Goal: Information Seeking & Learning: Learn about a topic

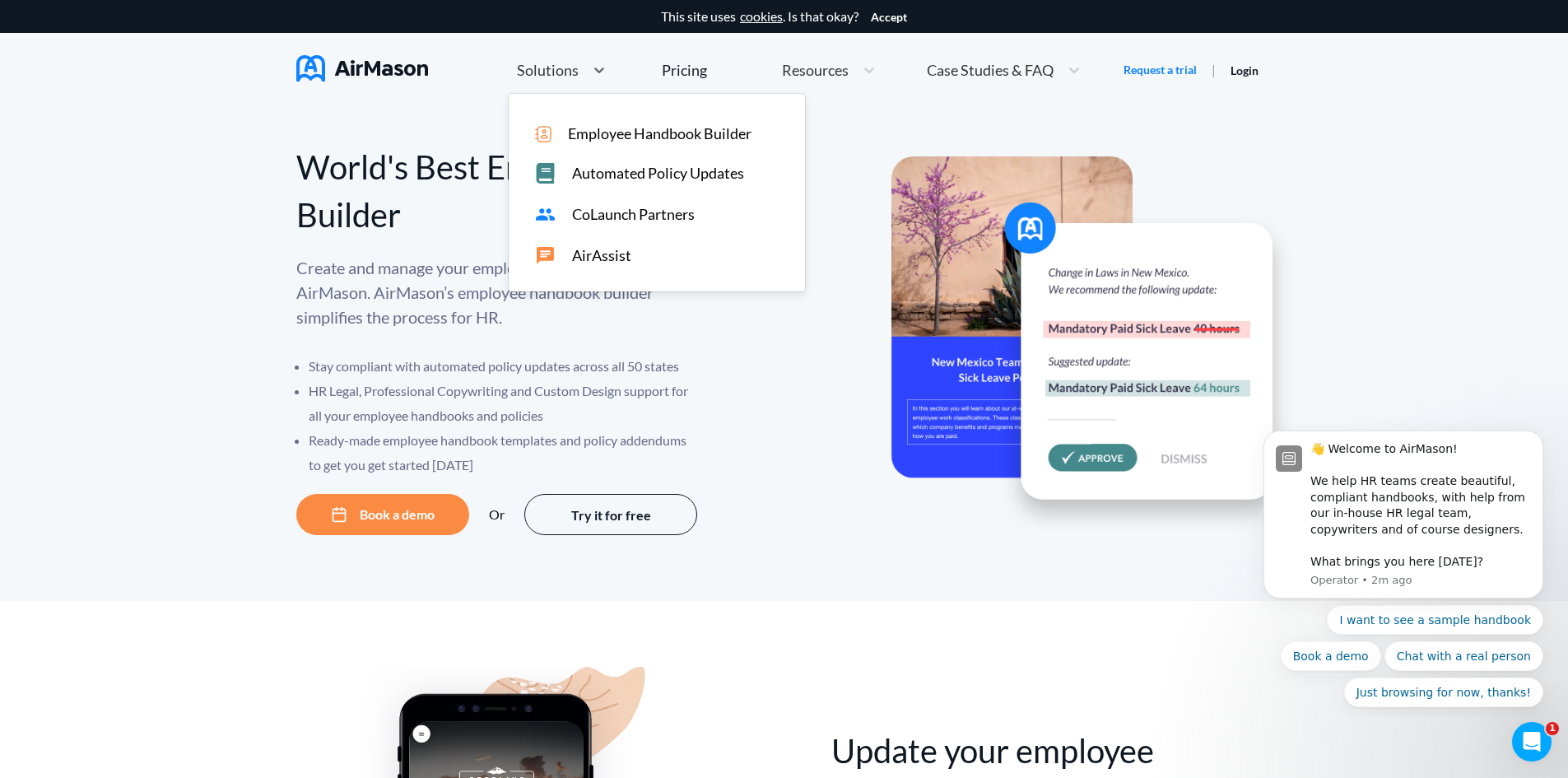
click at [580, 71] on div "Solutions" at bounding box center [546, 70] width 76 height 20
click at [708, 70] on div "Home Employee Handbook Builder Automated Policy Updates option [object Object] …" at bounding box center [799, 70] width 650 height 35
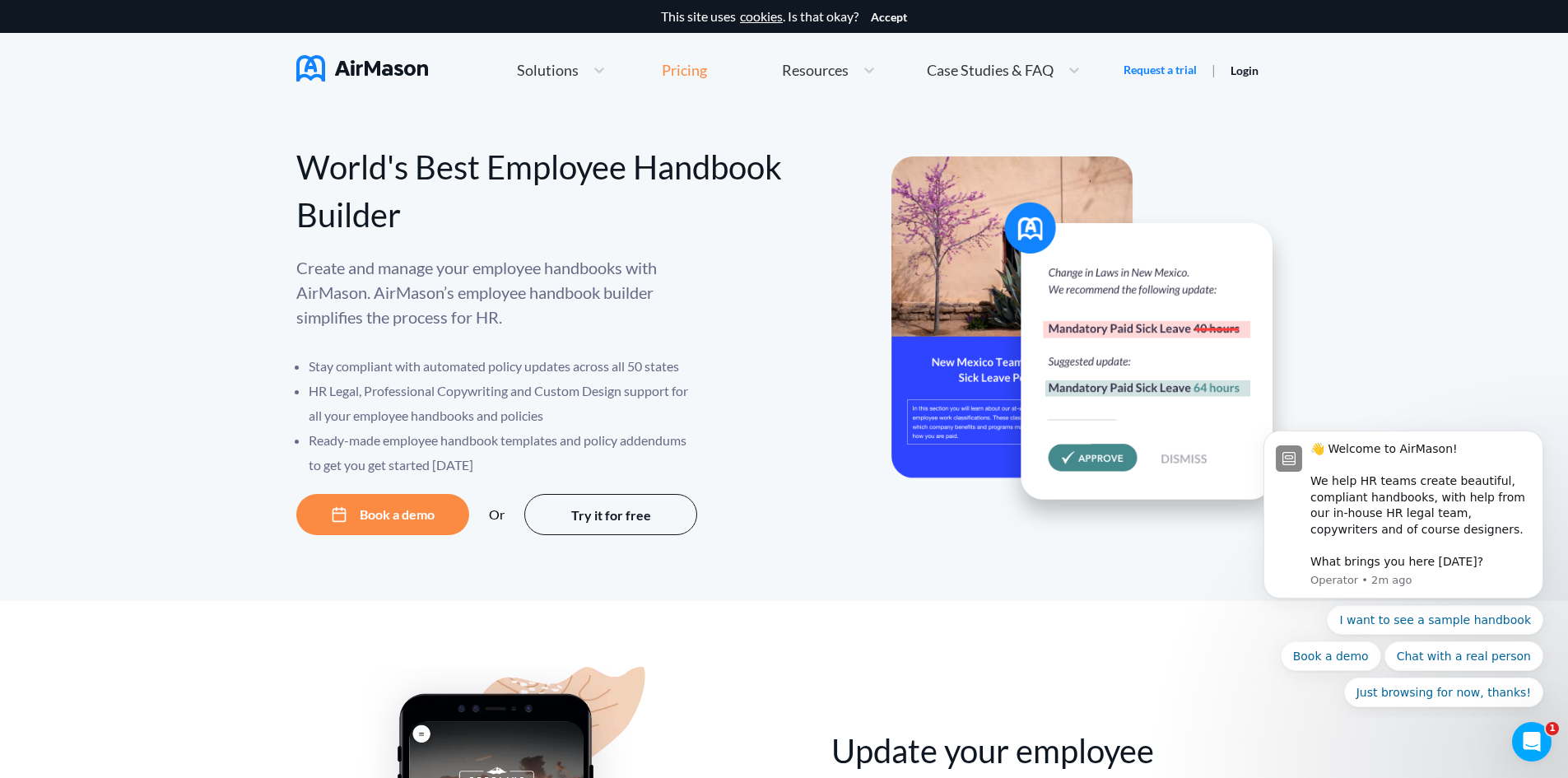
click at [693, 70] on div "Pricing" at bounding box center [685, 69] width 45 height 15
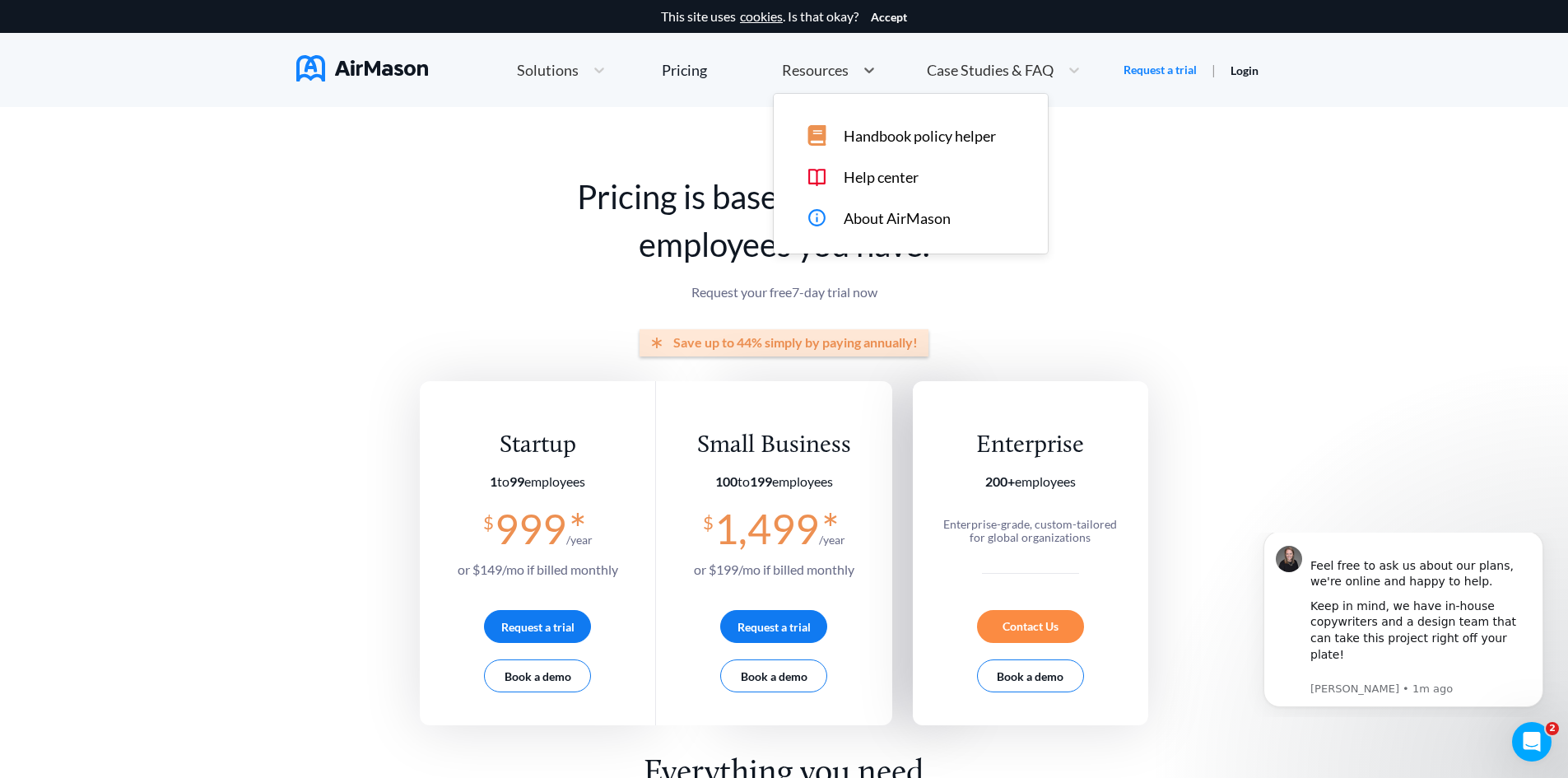
click at [842, 67] on span "Resources" at bounding box center [815, 69] width 67 height 15
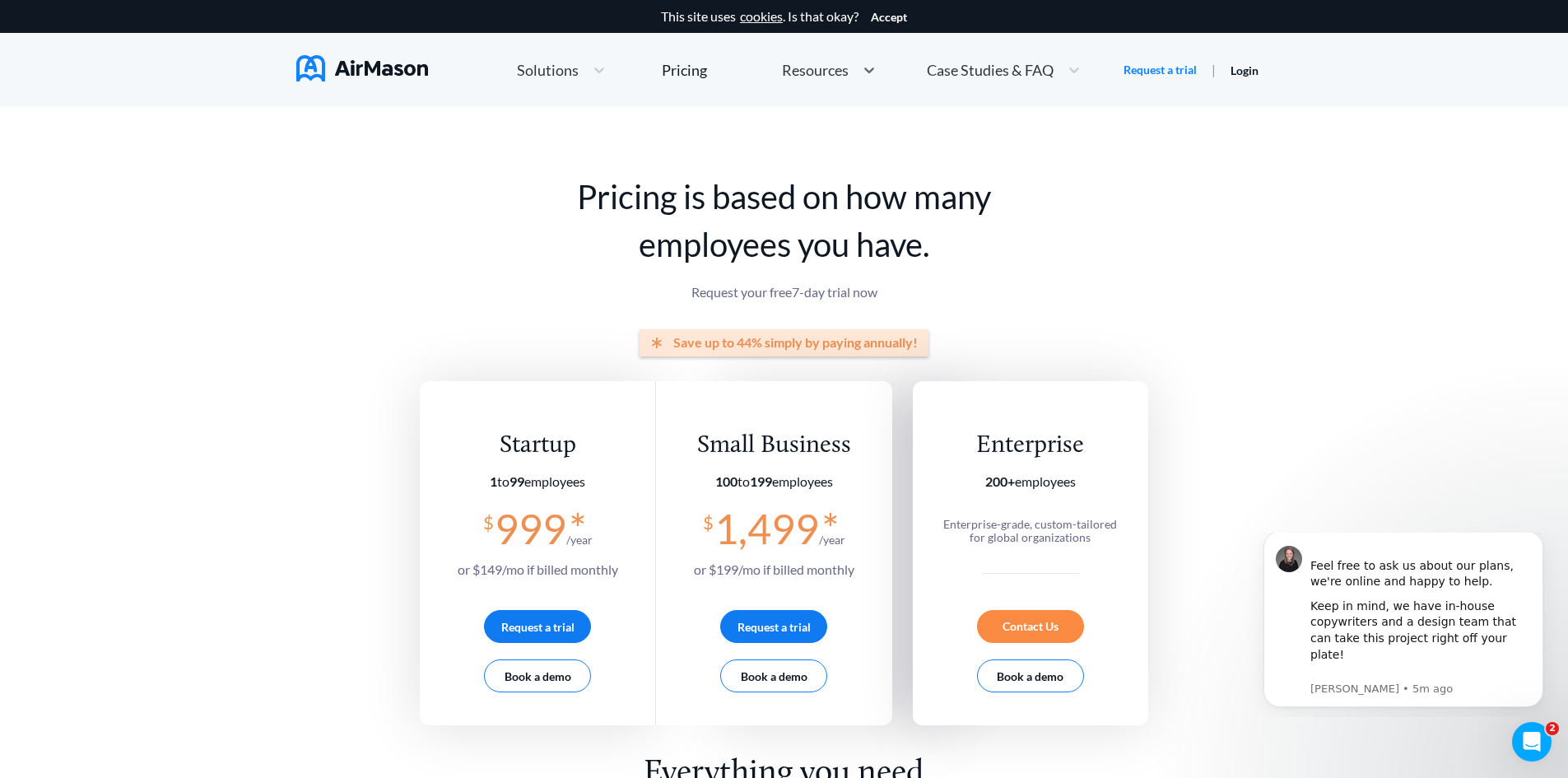
click at [546, 68] on span "Solutions" at bounding box center [548, 69] width 61 height 15
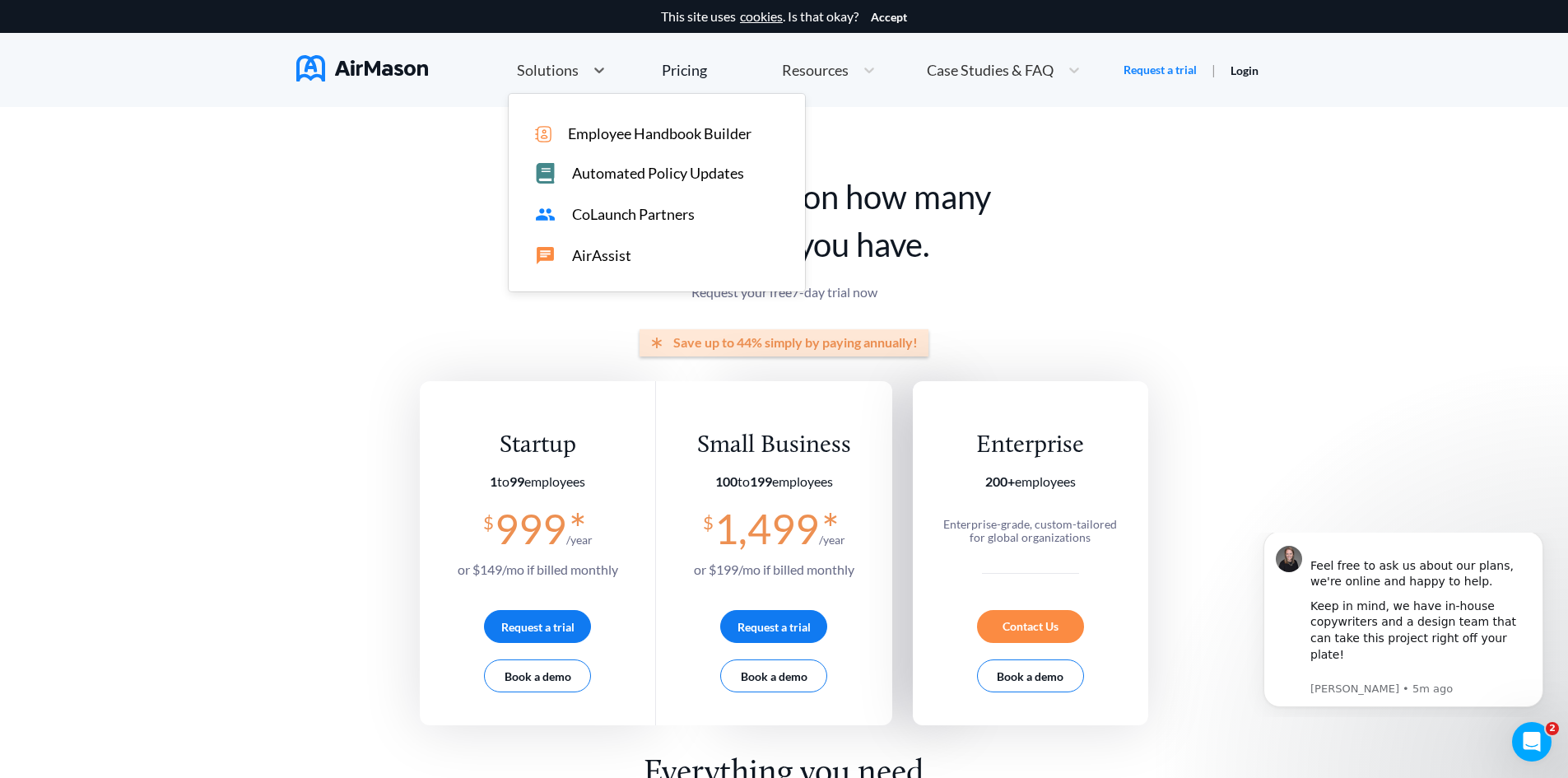
click at [638, 173] on span "Automated Policy Updates" at bounding box center [658, 173] width 172 height 17
